Goal: Find specific page/section: Find specific page/section

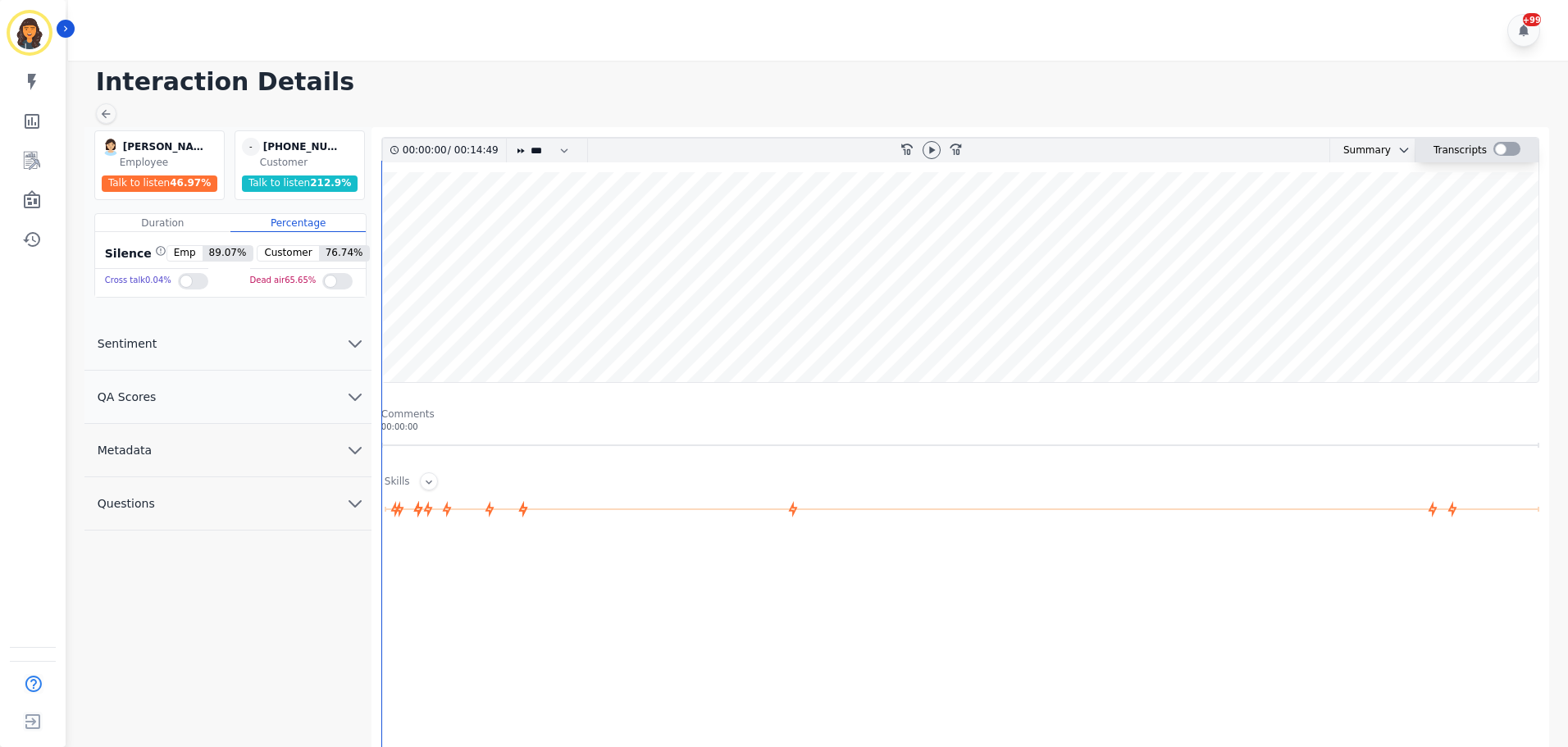
click at [1500, 154] on div at bounding box center [1507, 148] width 27 height 14
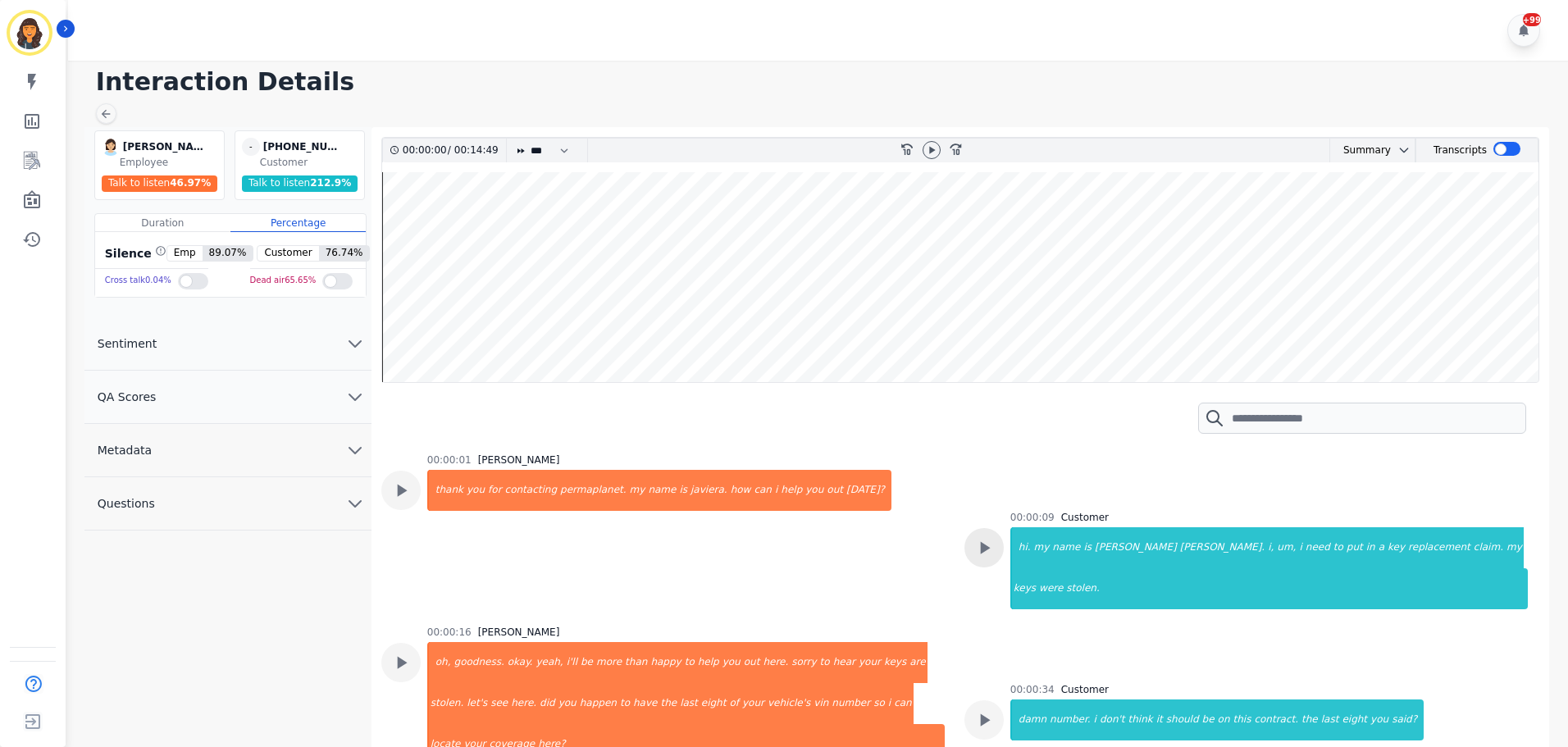
click at [982, 543] on icon at bounding box center [984, 548] width 22 height 22
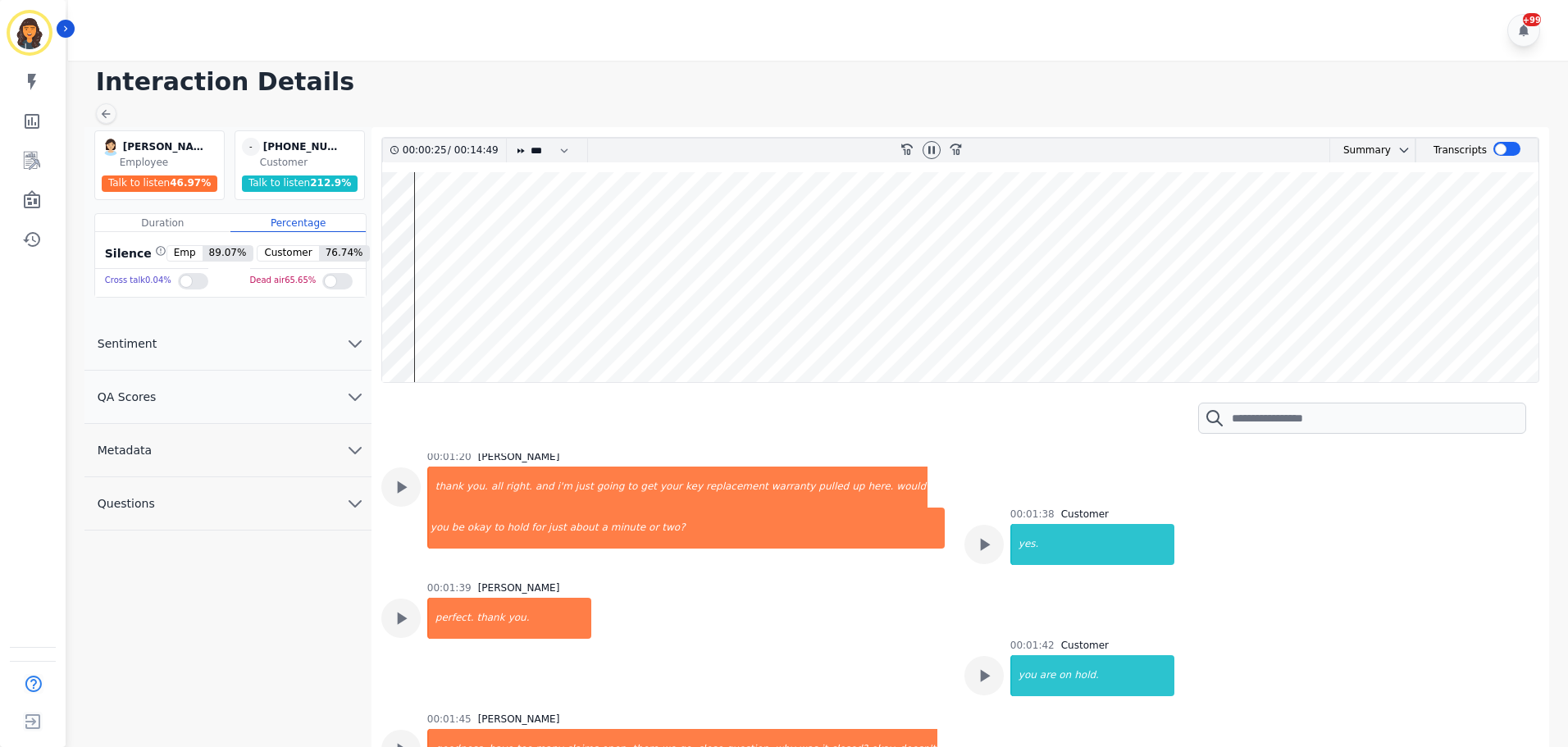
scroll to position [902, 0]
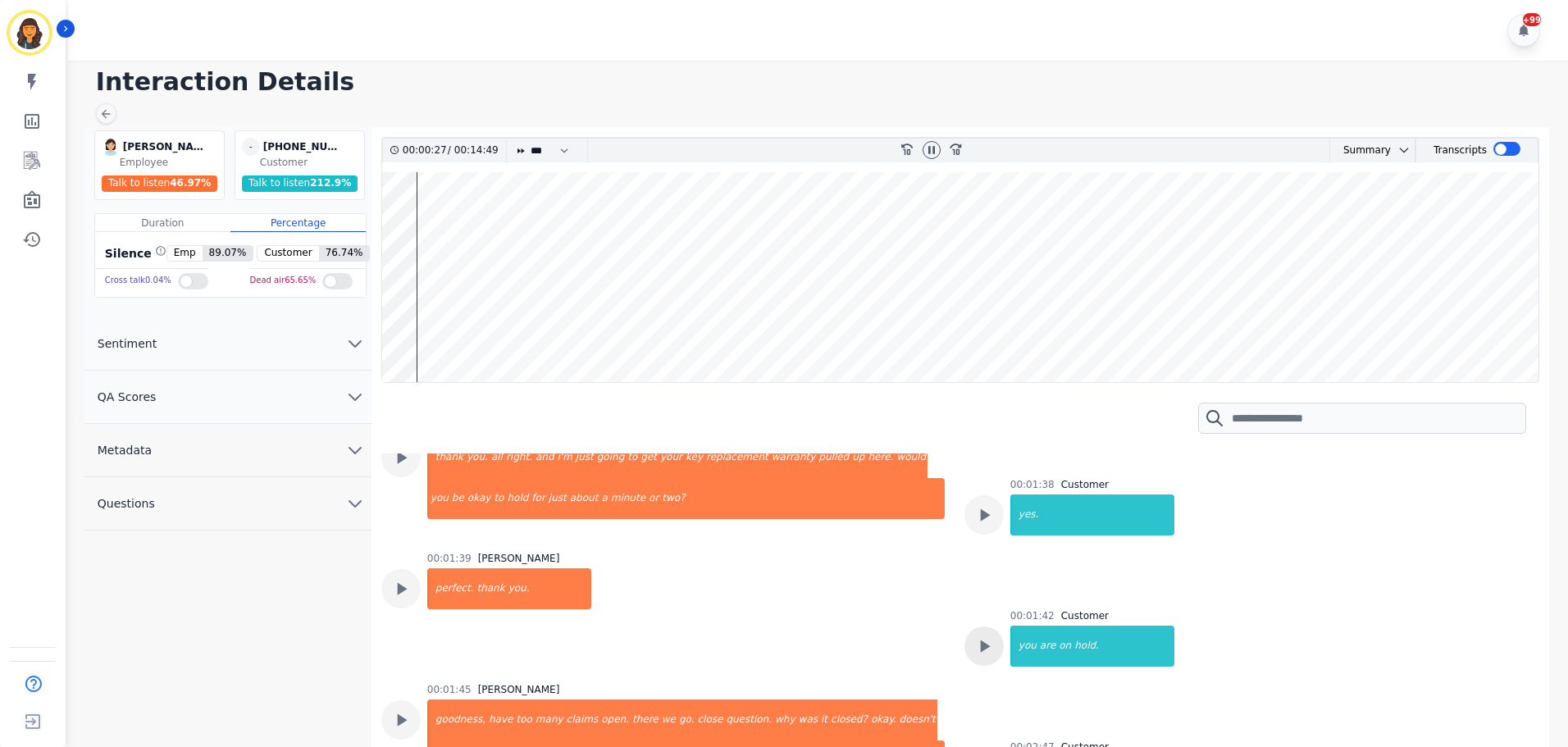
click at [981, 636] on icon at bounding box center [984, 646] width 22 height 22
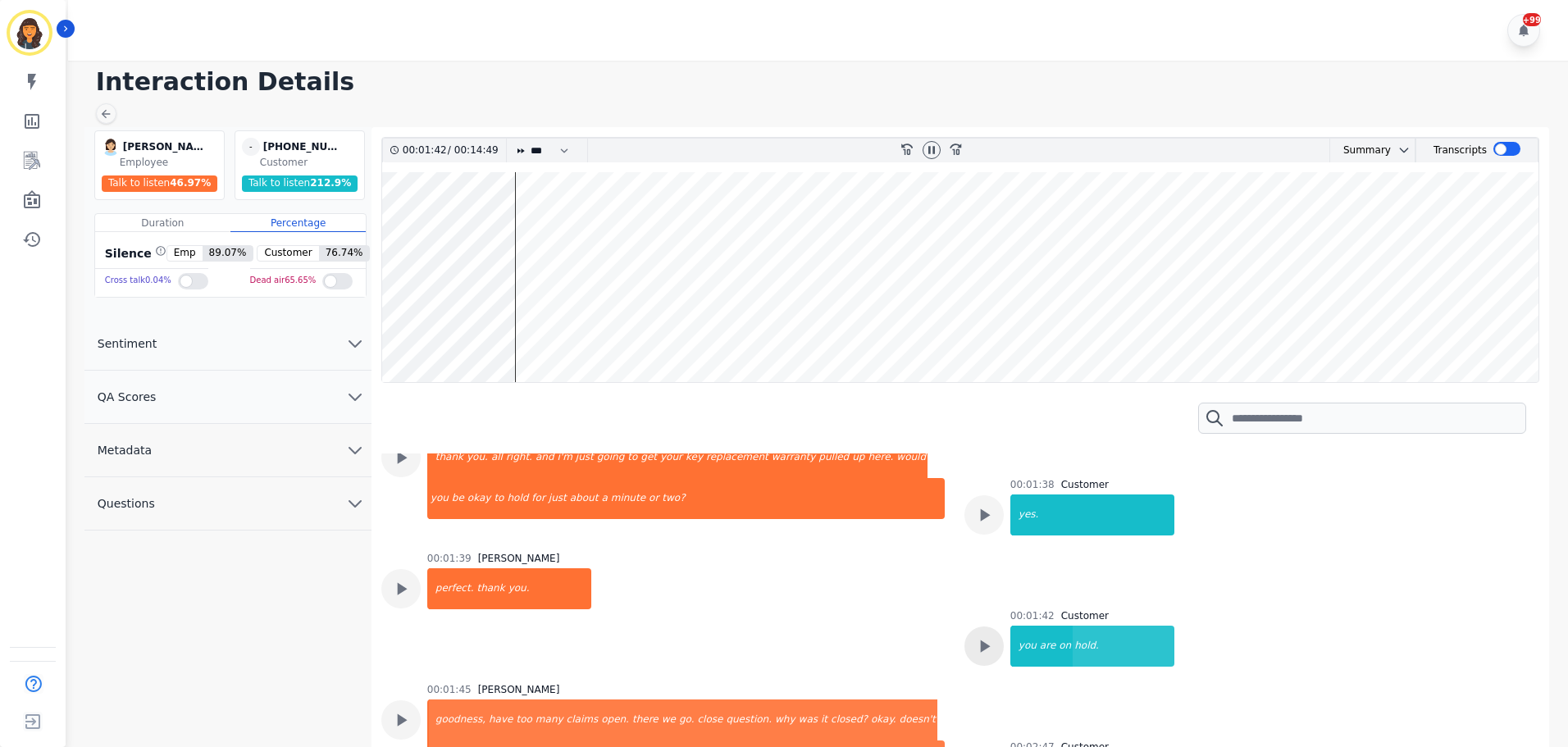
scroll to position [984, 0]
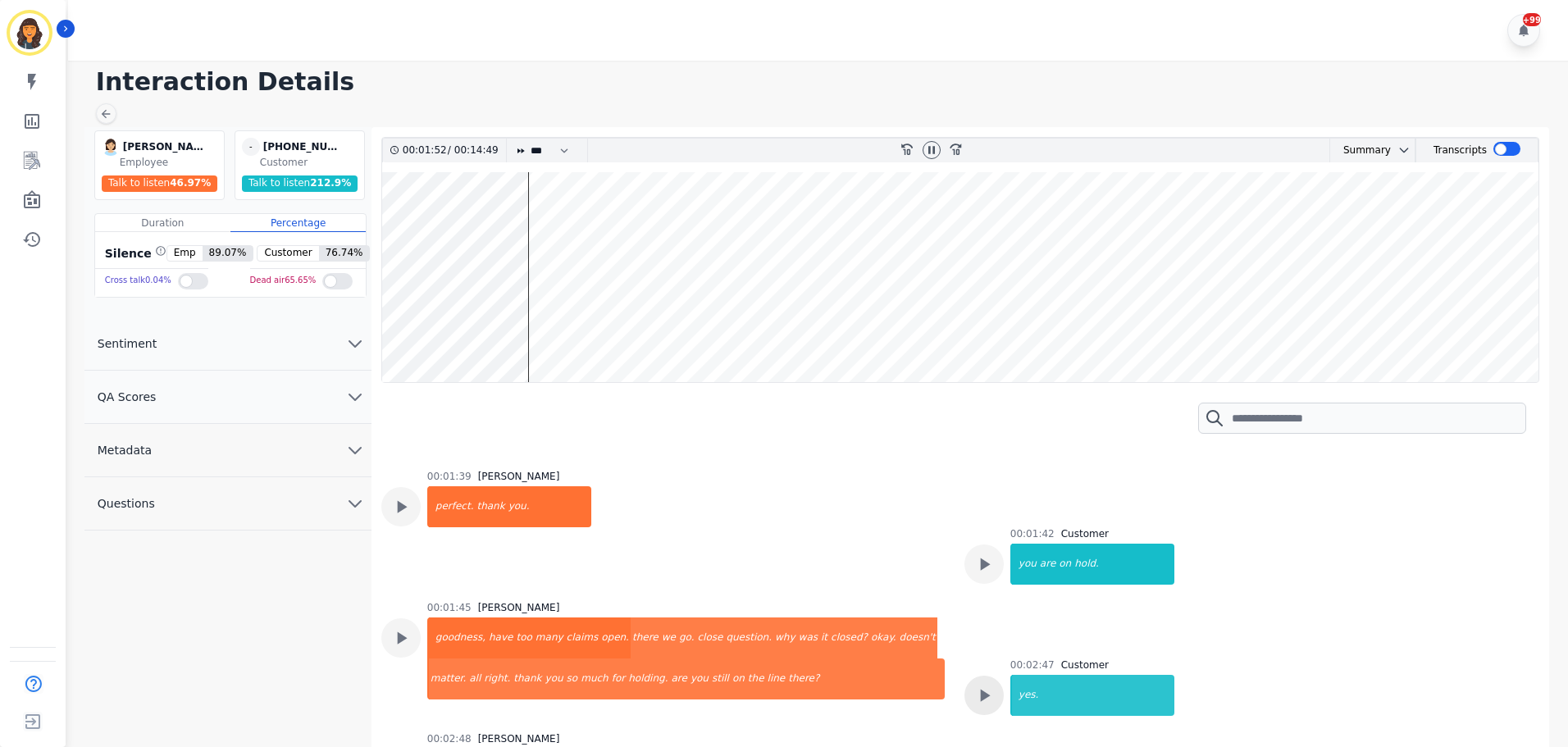
click at [982, 689] on icon at bounding box center [985, 695] width 9 height 12
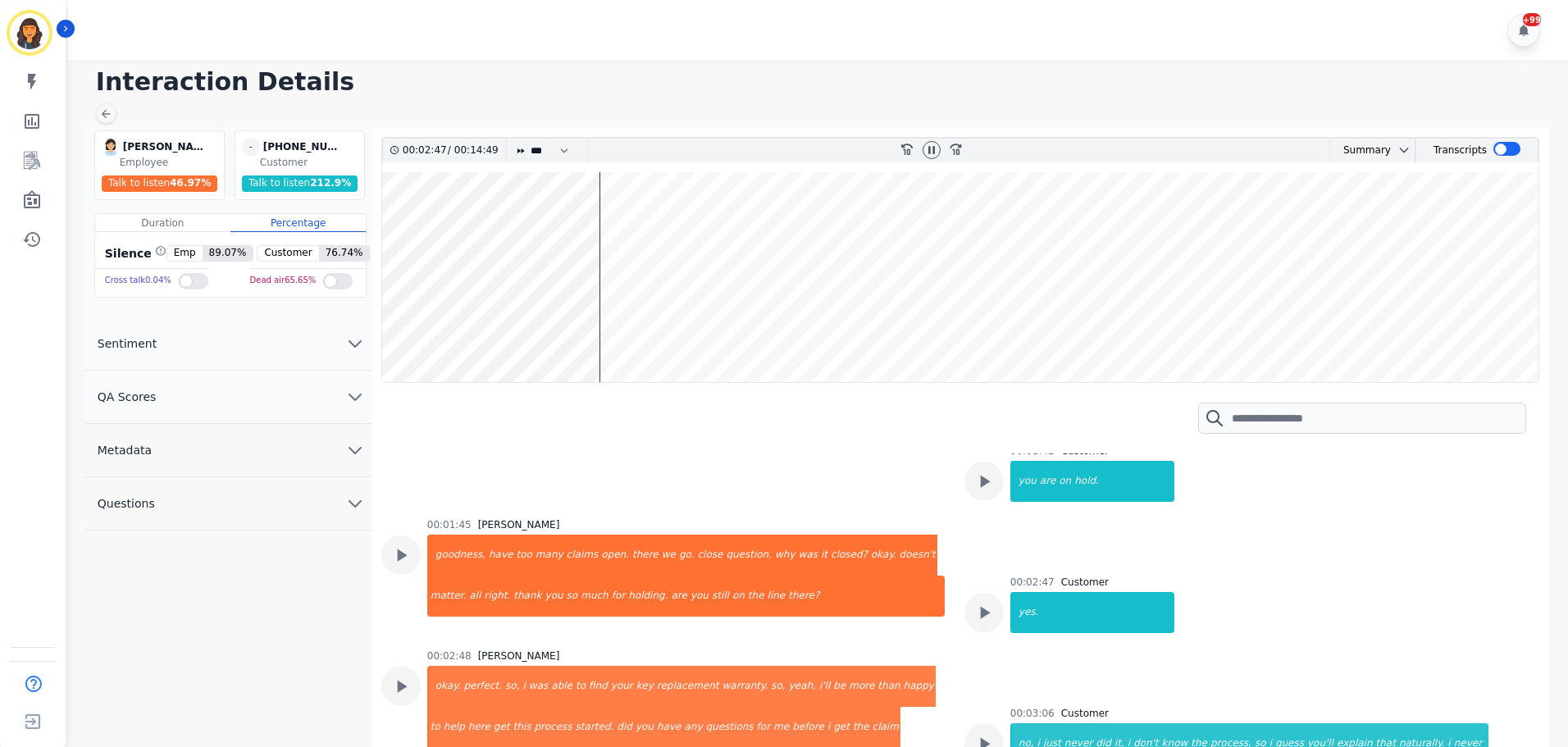
scroll to position [1148, 0]
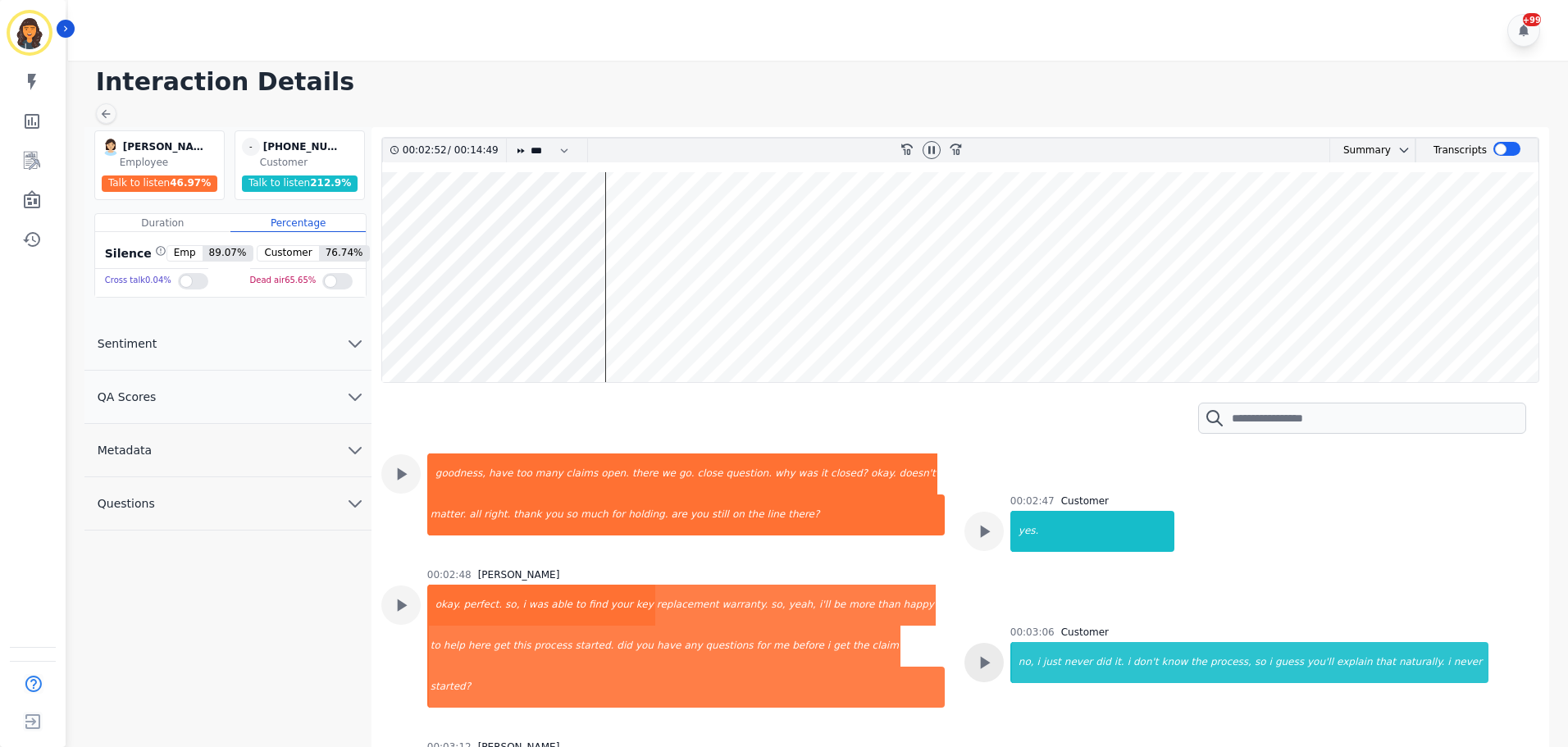
click at [980, 656] on icon at bounding box center [985, 662] width 9 height 12
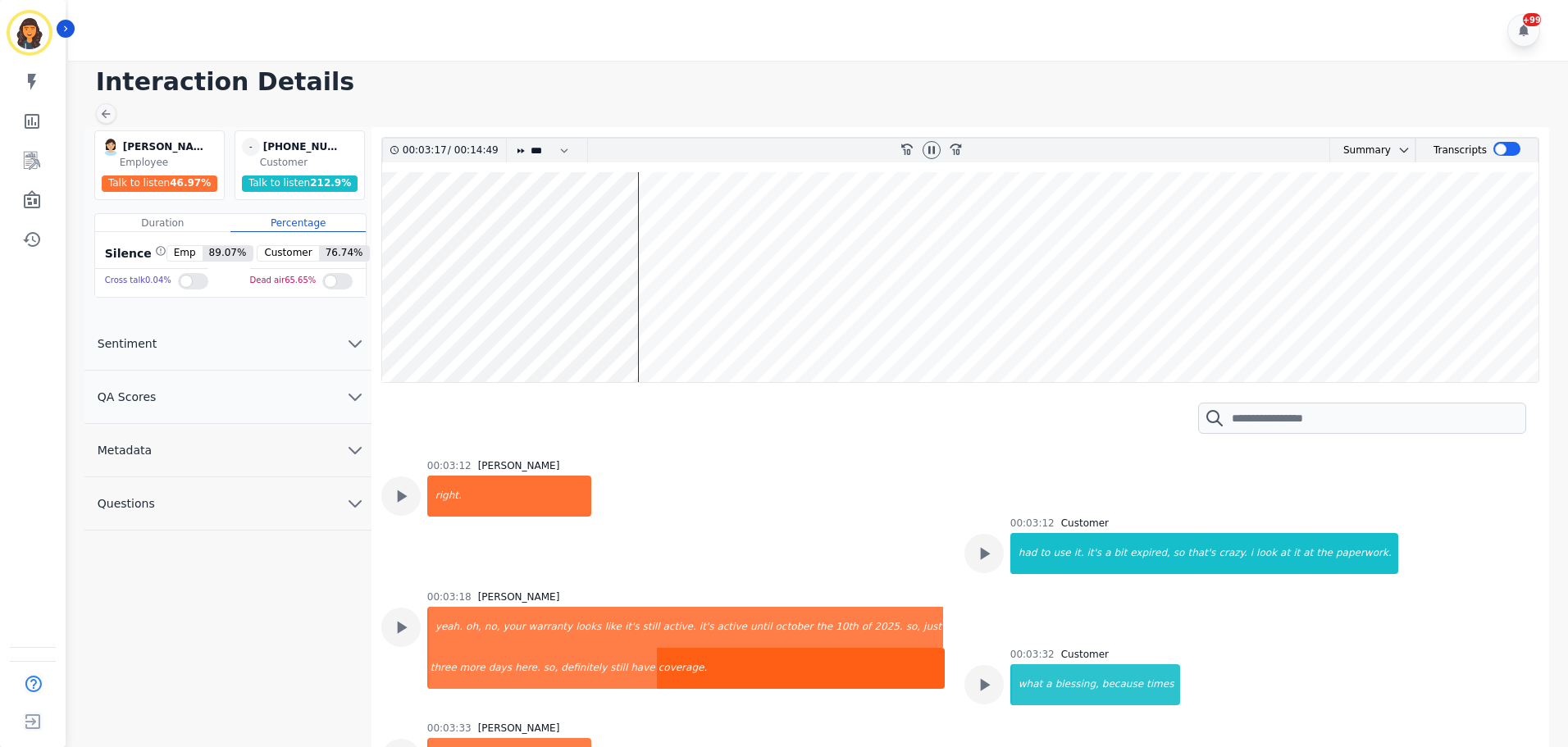
scroll to position [1394, 0]
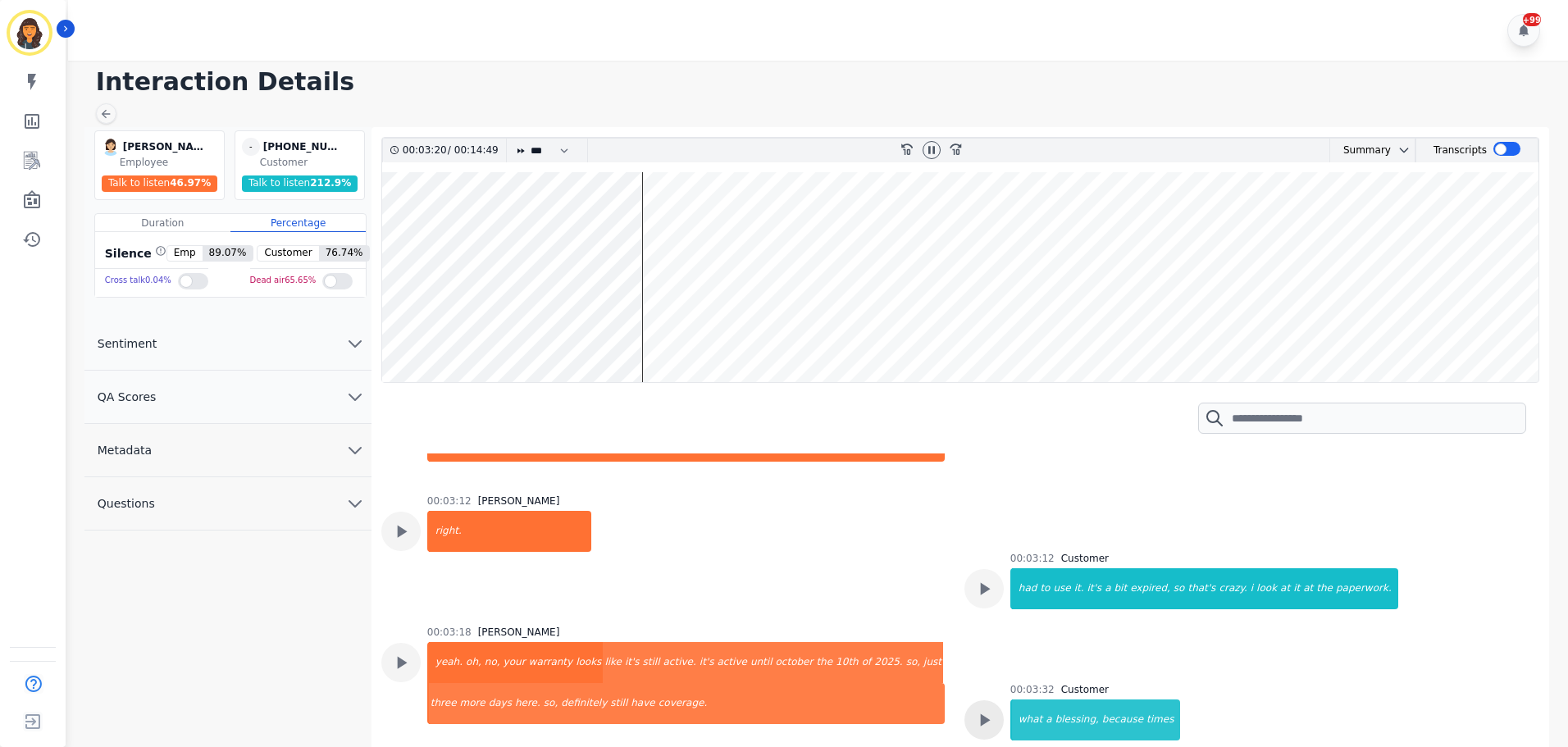
click at [981, 709] on icon at bounding box center [984, 720] width 22 height 22
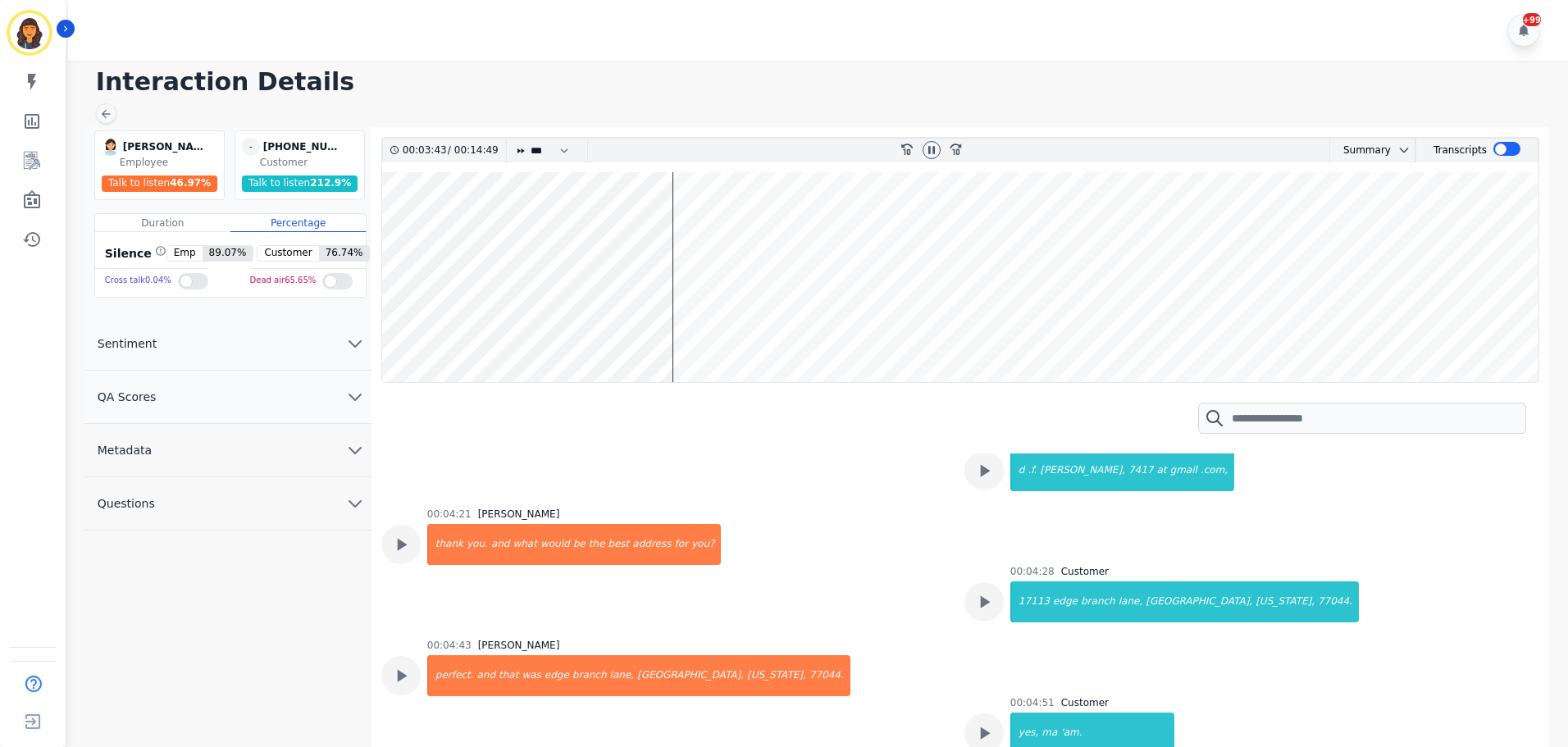
scroll to position [2542, 0]
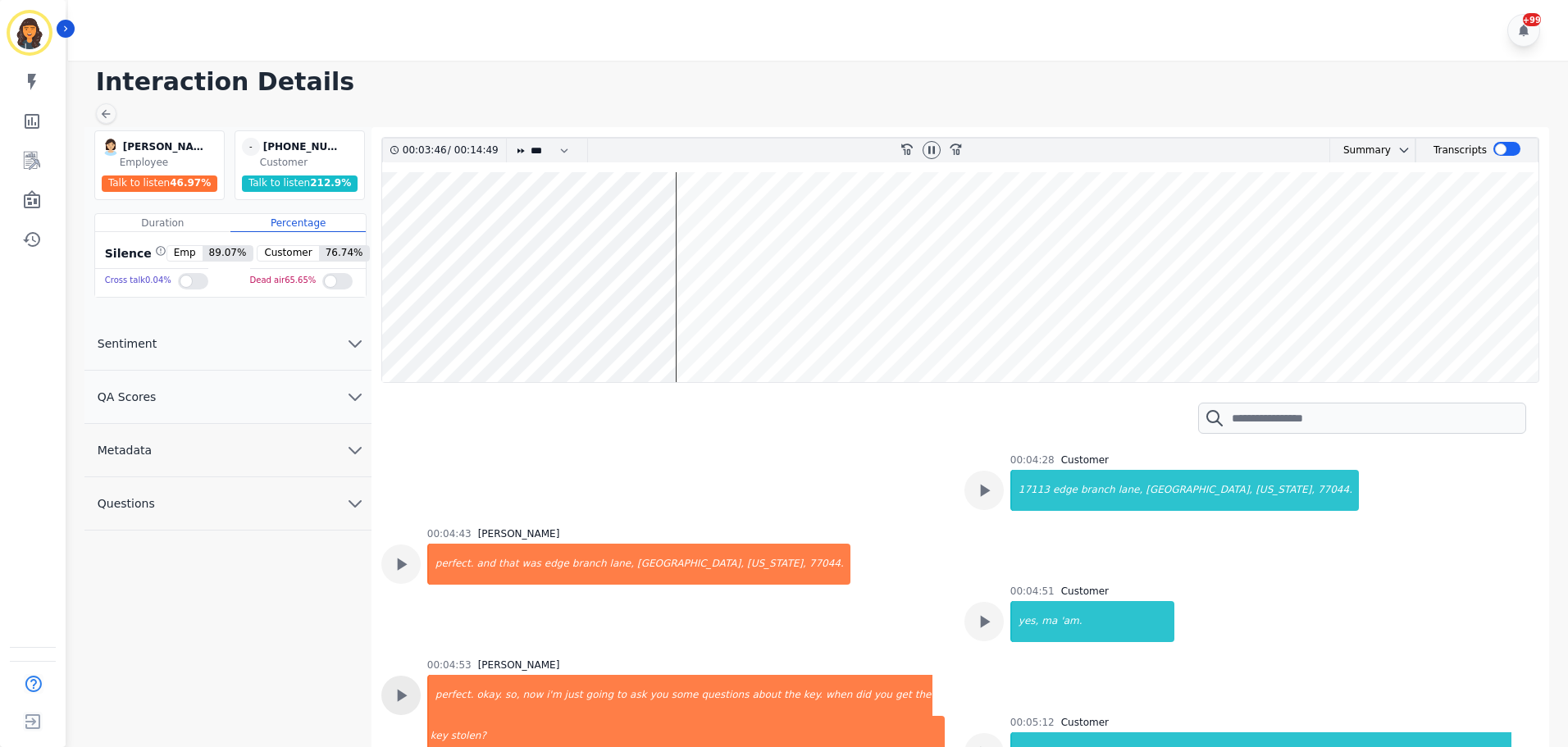
click at [408, 685] on icon at bounding box center [401, 695] width 22 height 22
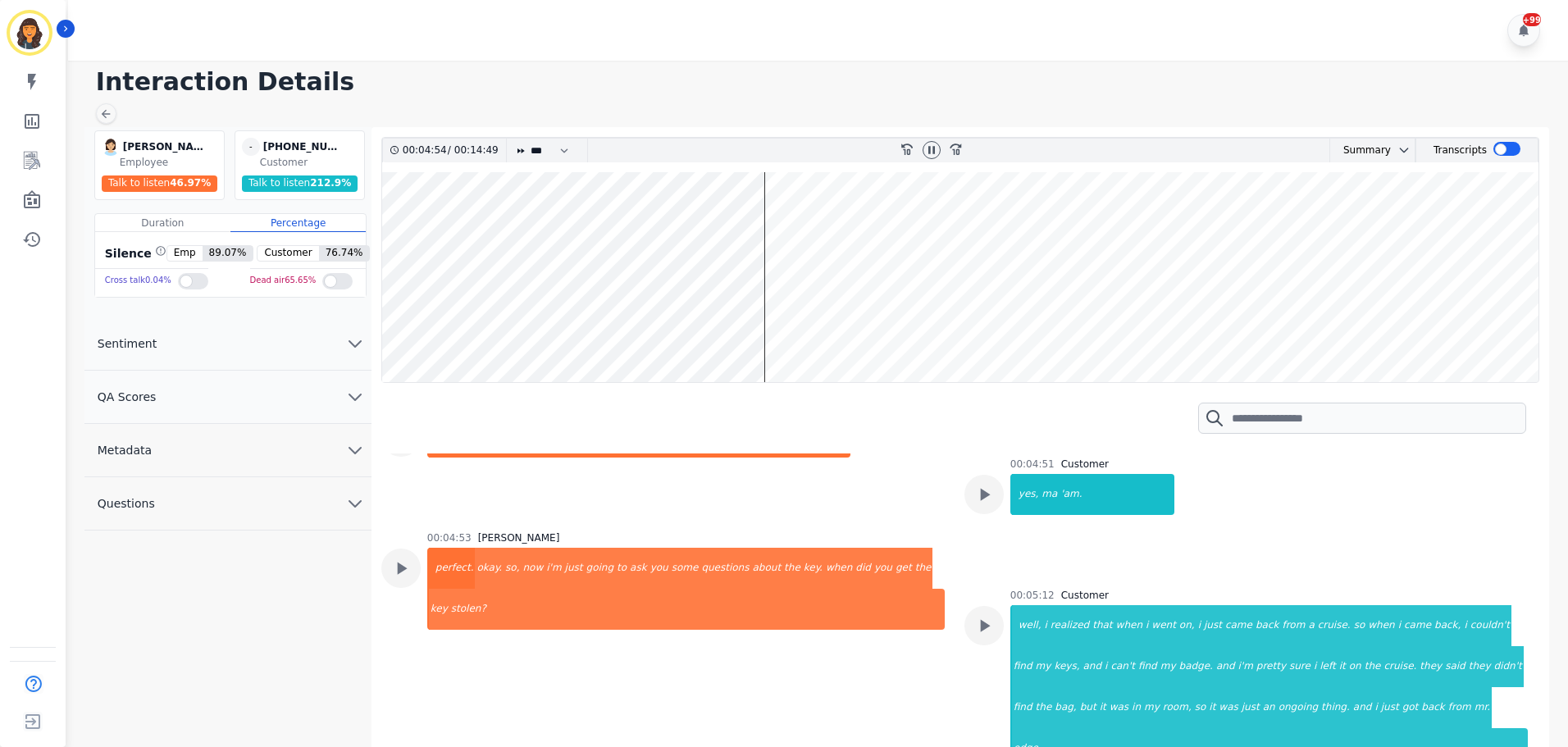
scroll to position [2706, 0]
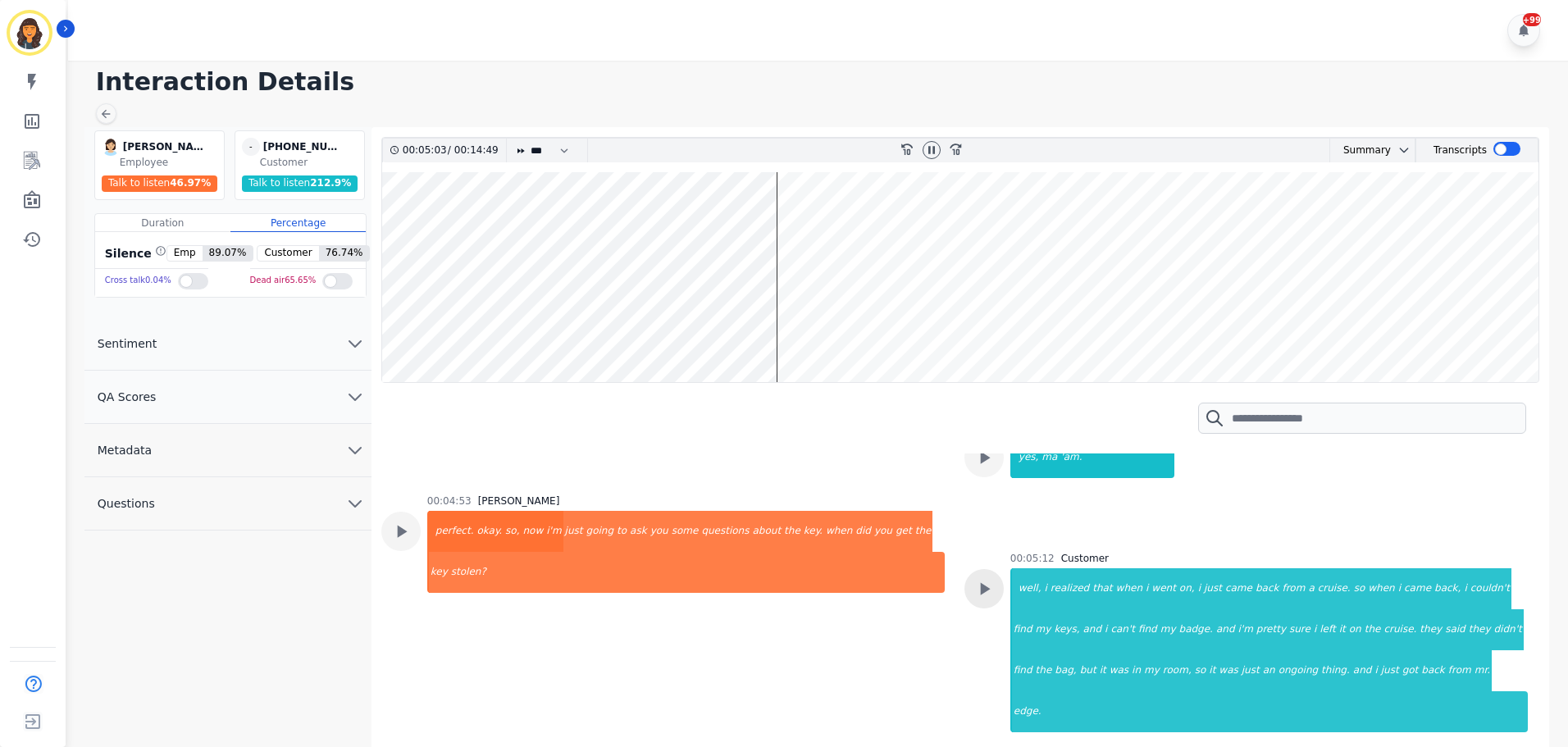
click at [977, 578] on icon at bounding box center [984, 589] width 22 height 22
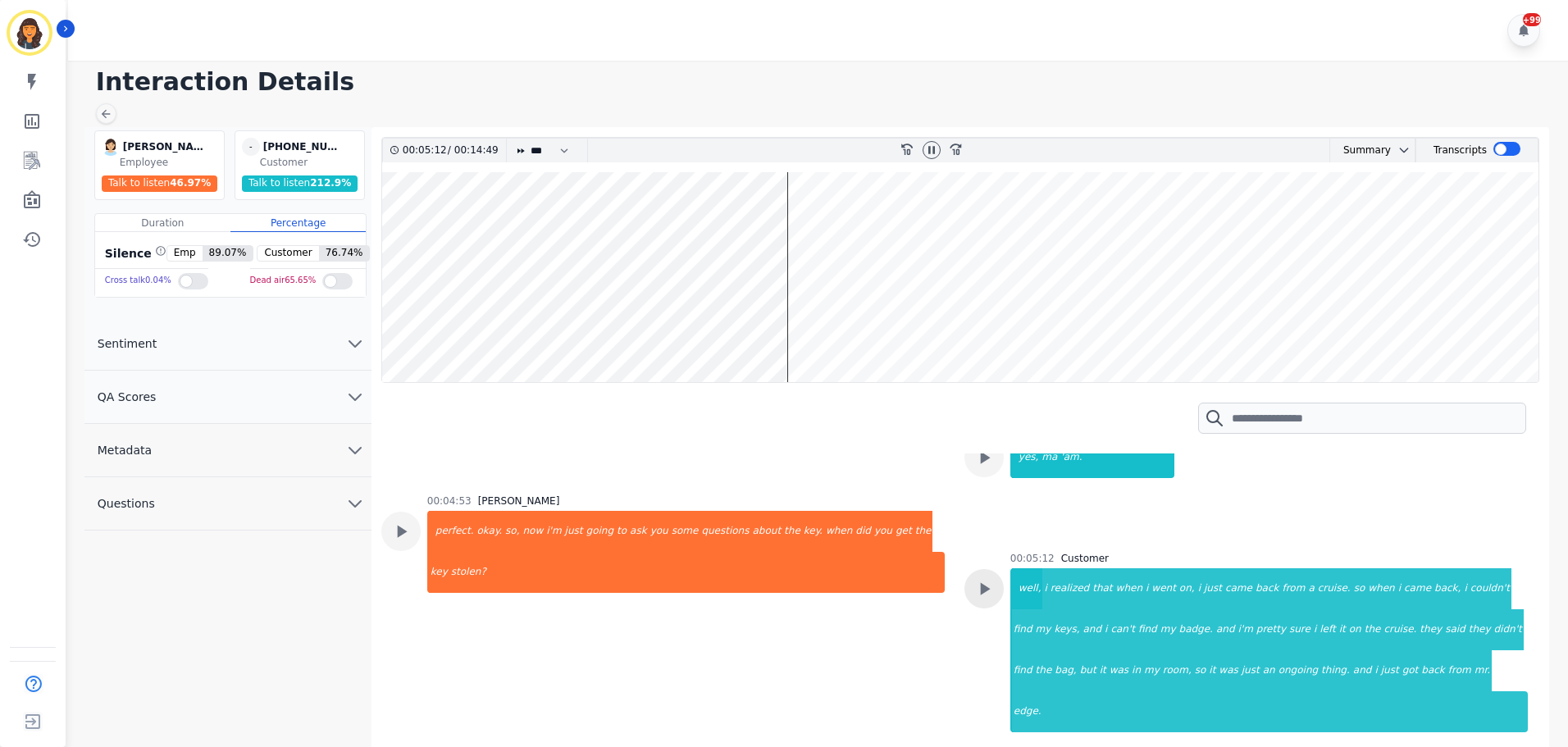
scroll to position [2788, 0]
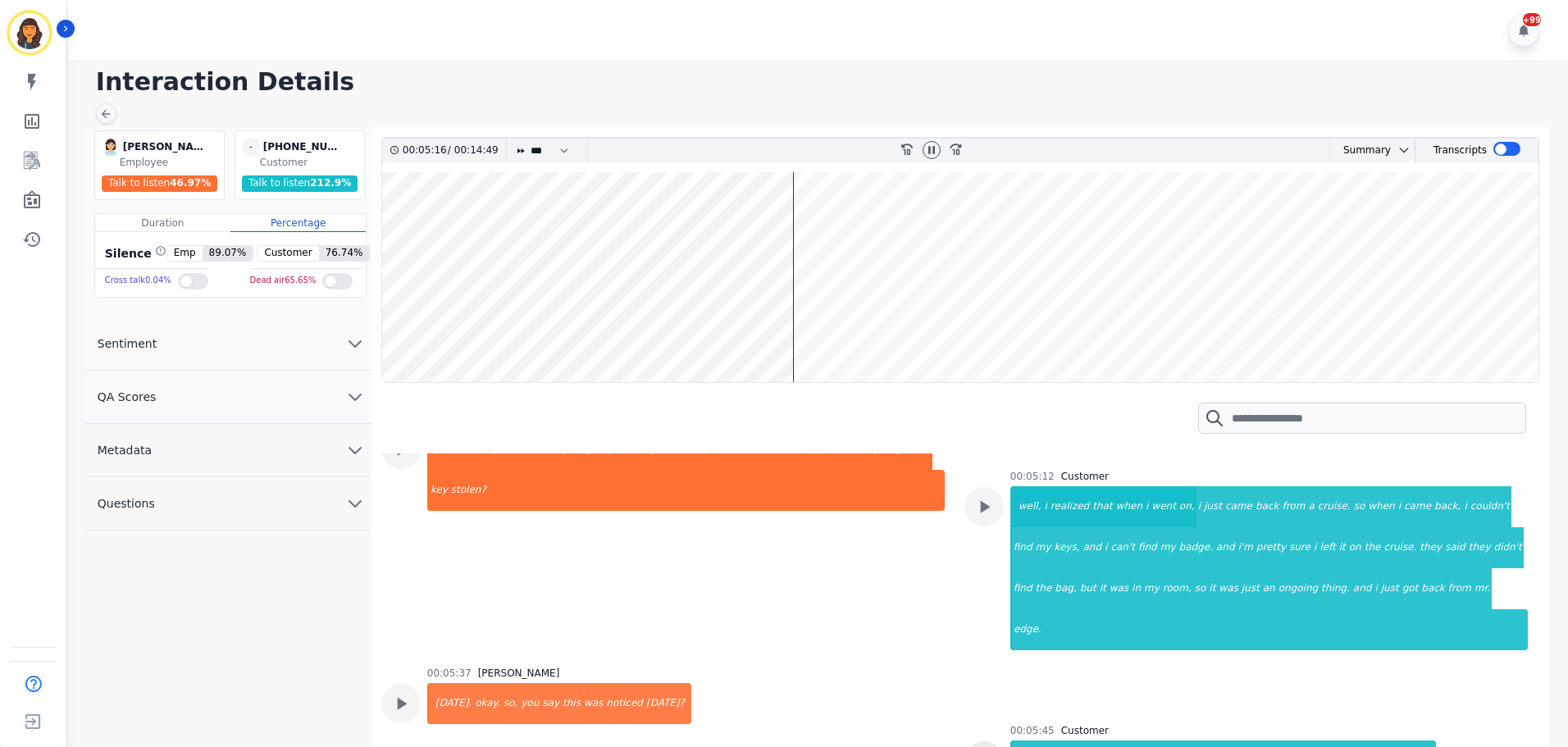
click at [989, 746] on icon at bounding box center [984, 761] width 22 height 22
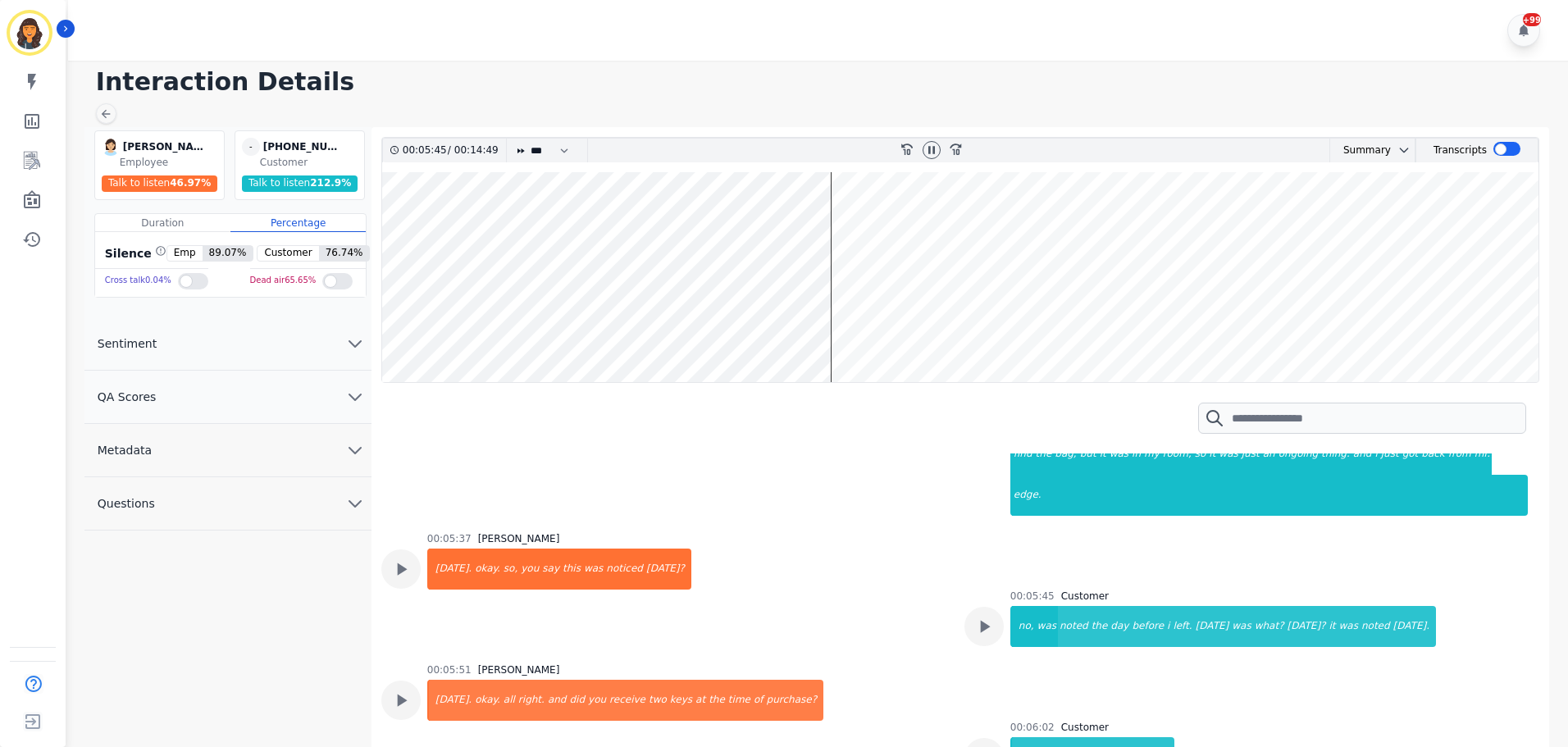
scroll to position [2952, 0]
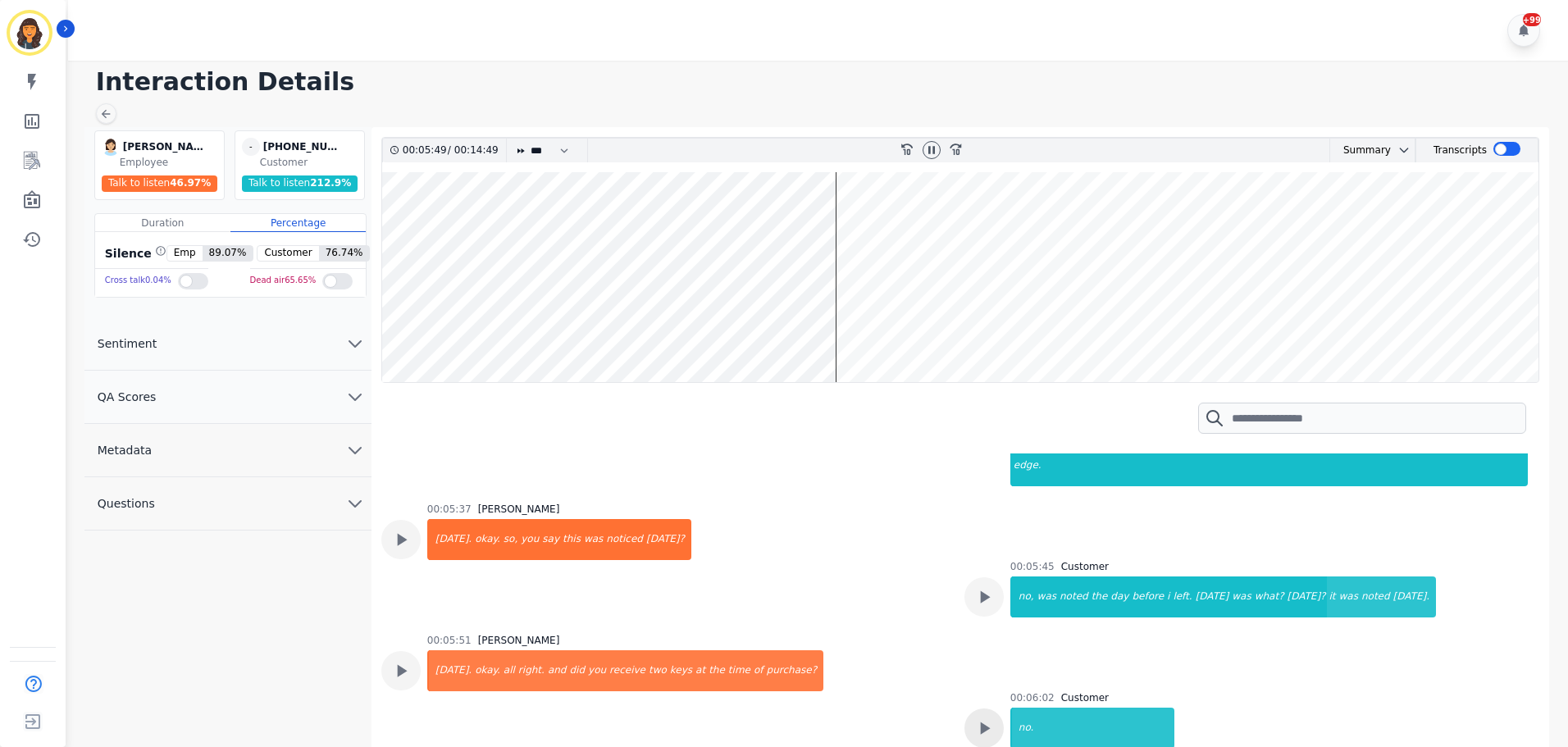
click at [975, 718] on icon at bounding box center [984, 728] width 22 height 22
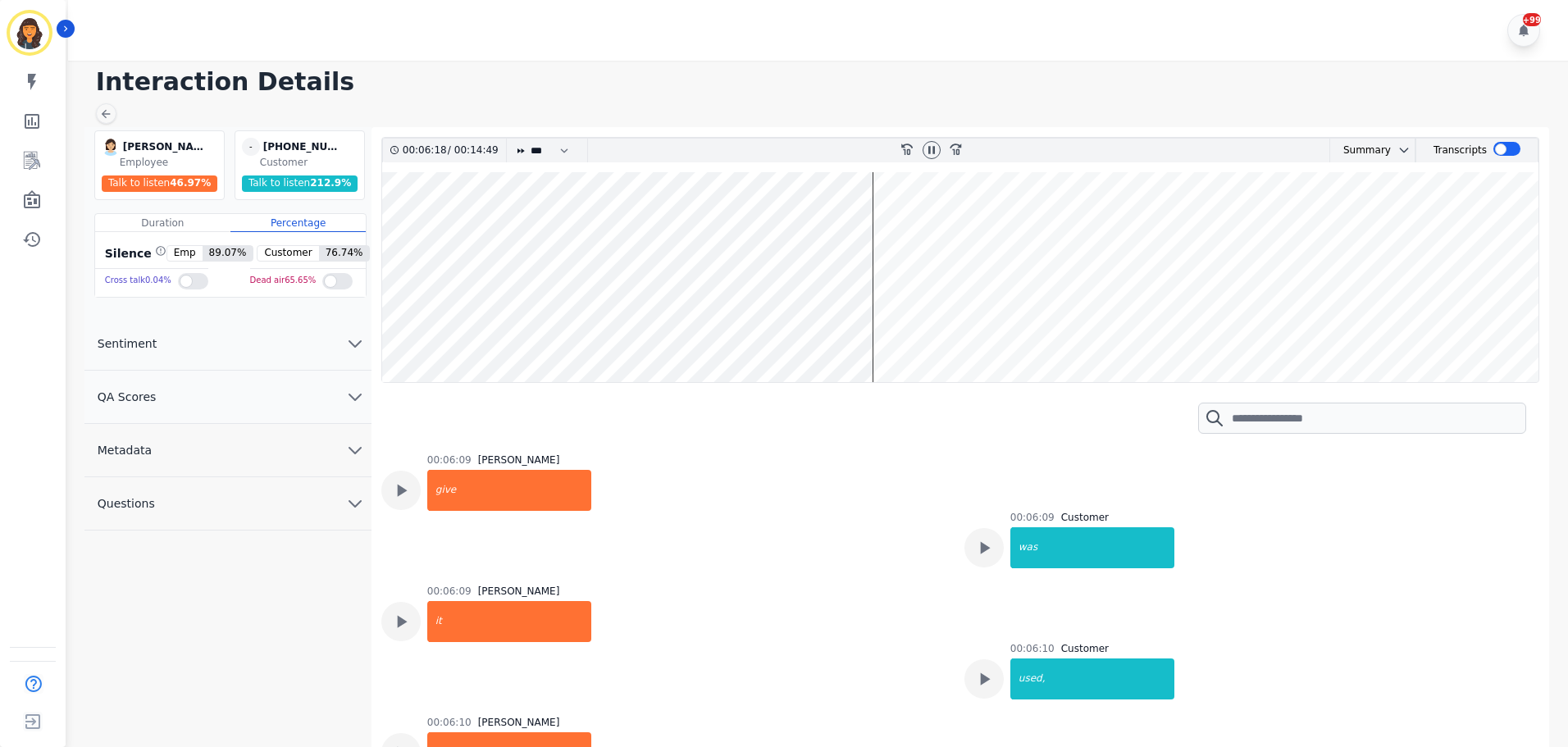
scroll to position [3579, 0]
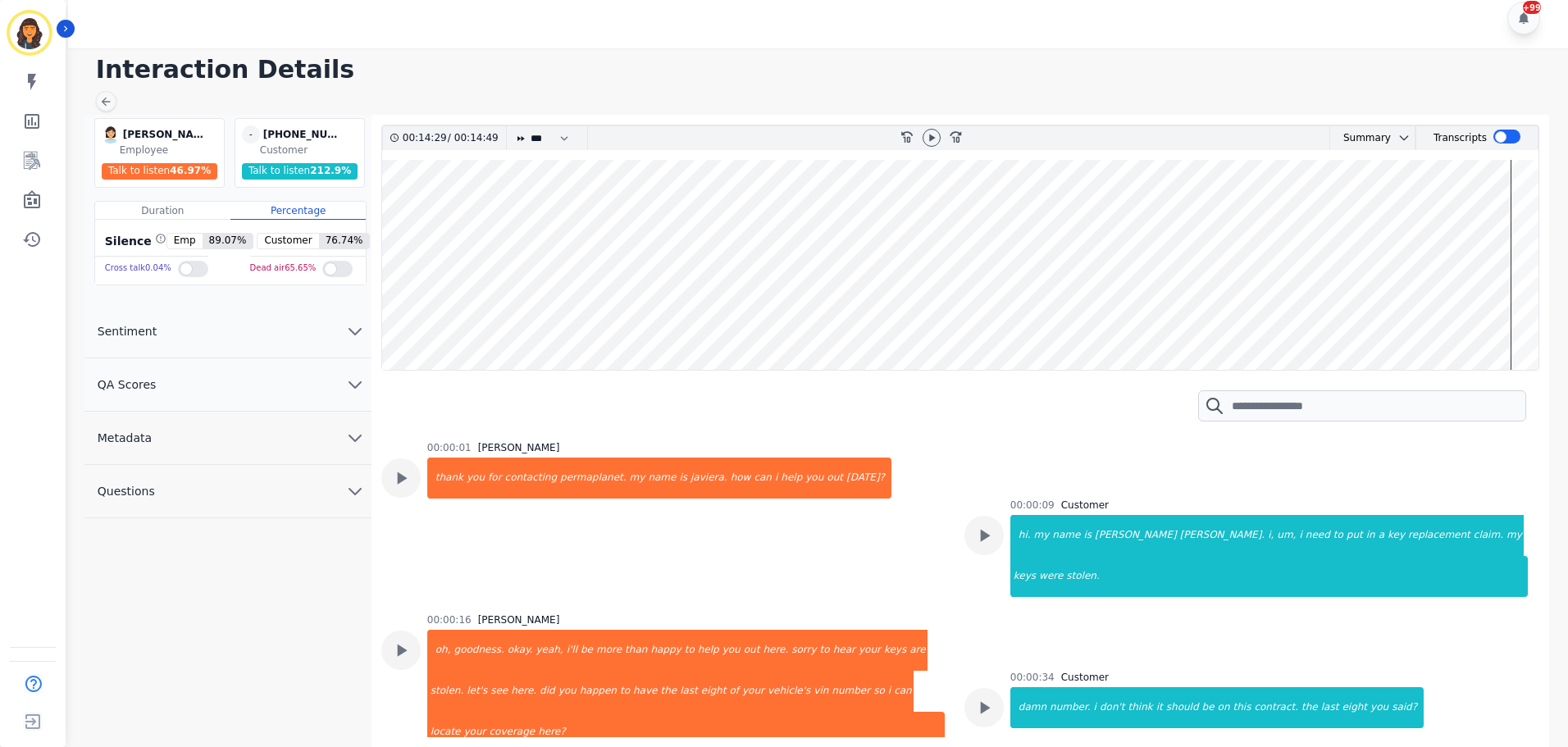
scroll to position [6351, 0]
